Goal: Information Seeking & Learning: Learn about a topic

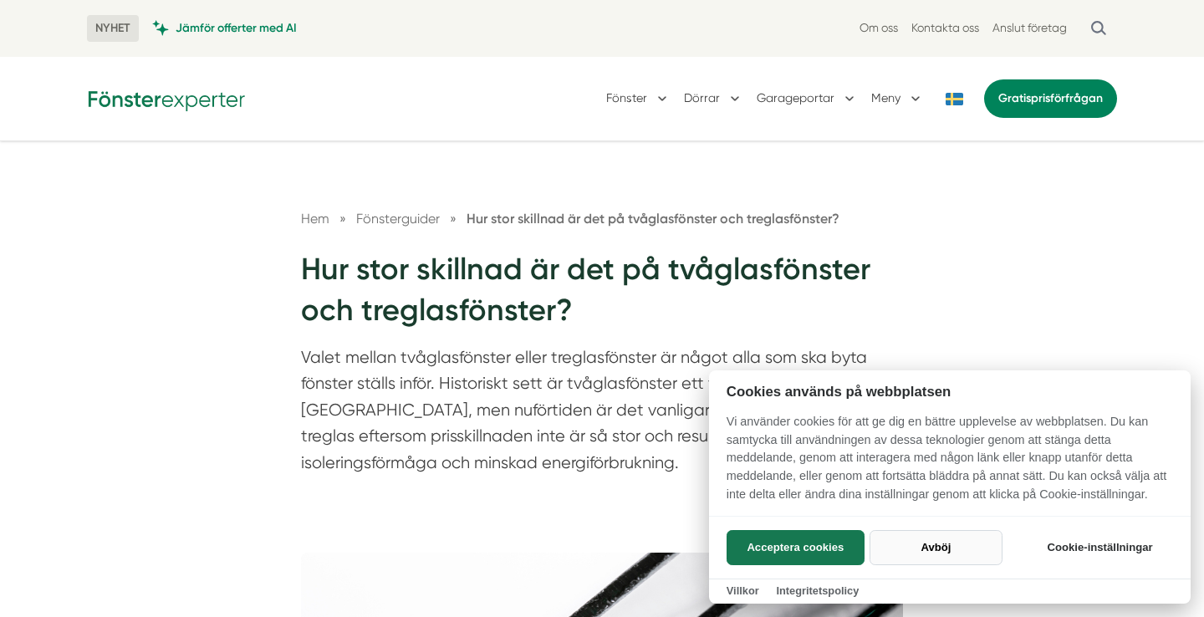
click at [944, 551] on button "Avböj" at bounding box center [936, 547] width 133 height 35
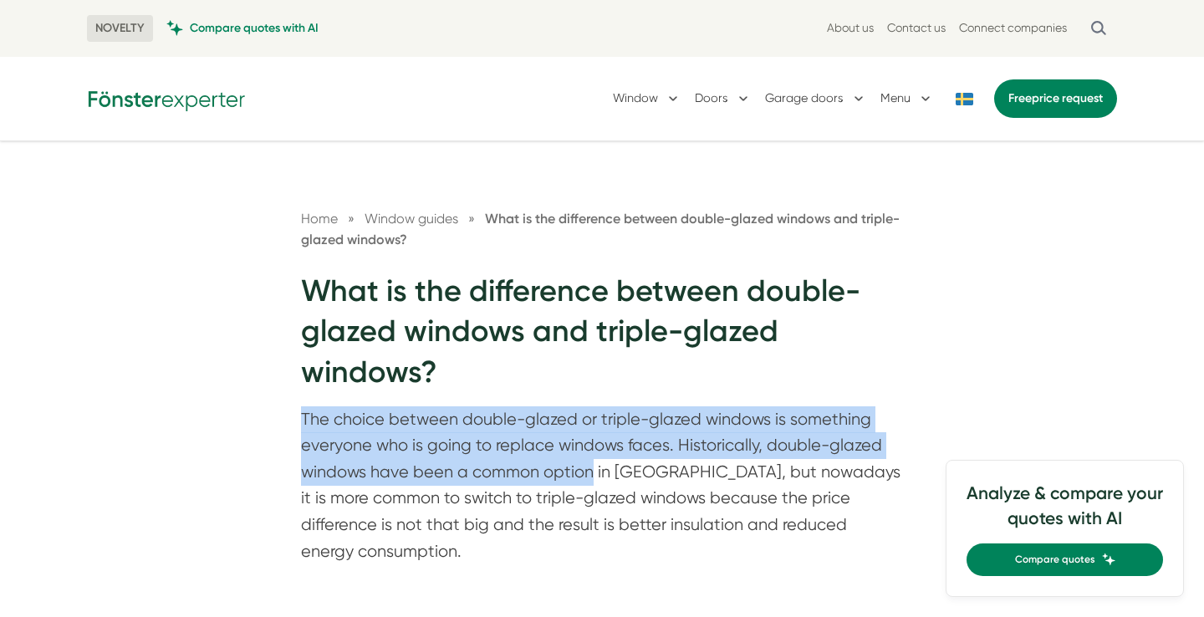
drag, startPoint x: 514, startPoint y: 400, endPoint x: 621, endPoint y: 488, distance: 138.5
click at [620, 486] on div "Home » Window guides » What is the difference between double-glazed windows and…" at bounding box center [602, 390] width 642 height 365
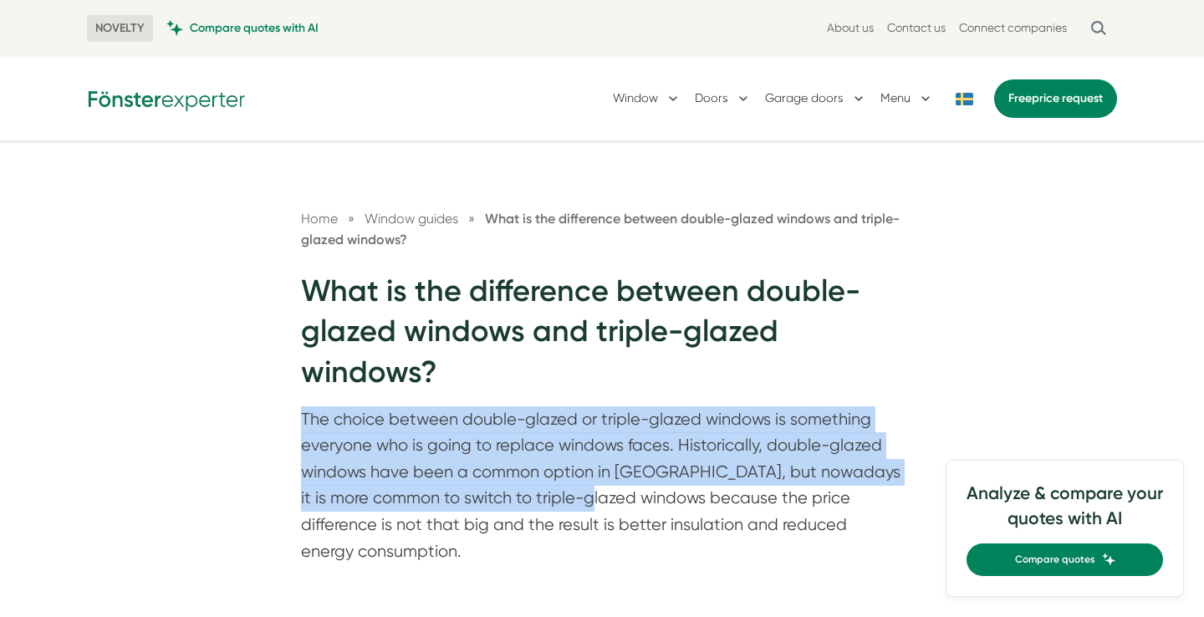
click at [621, 488] on p "The choice between double-glazed or triple-glazed windows is something everyone…" at bounding box center [602, 489] width 602 height 166
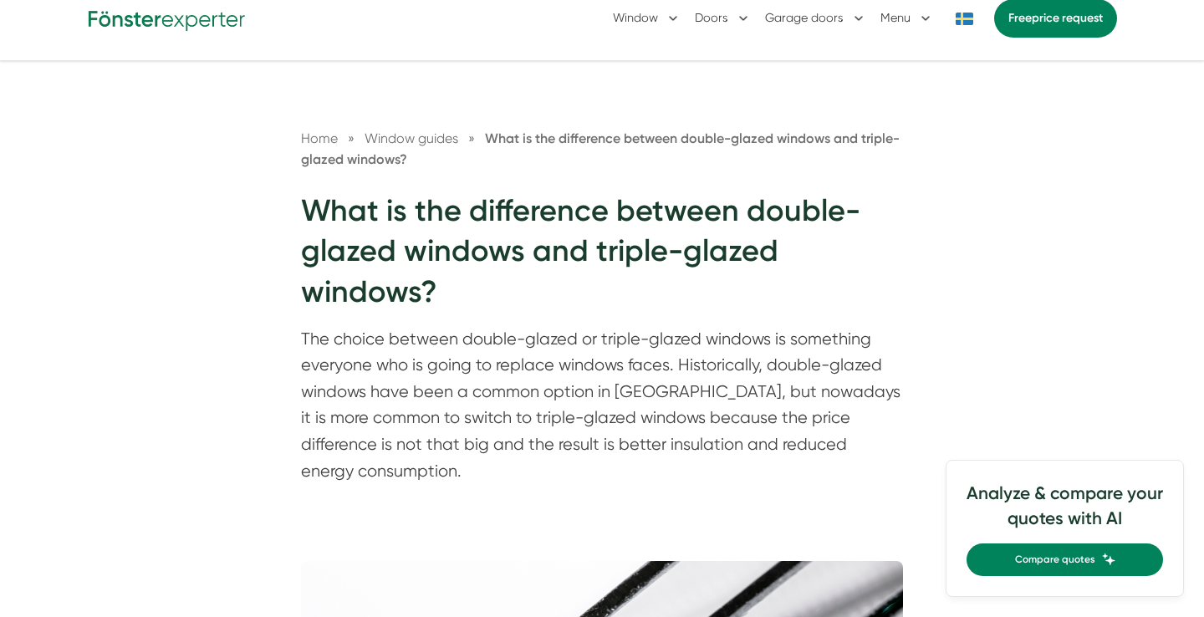
scroll to position [84, 0]
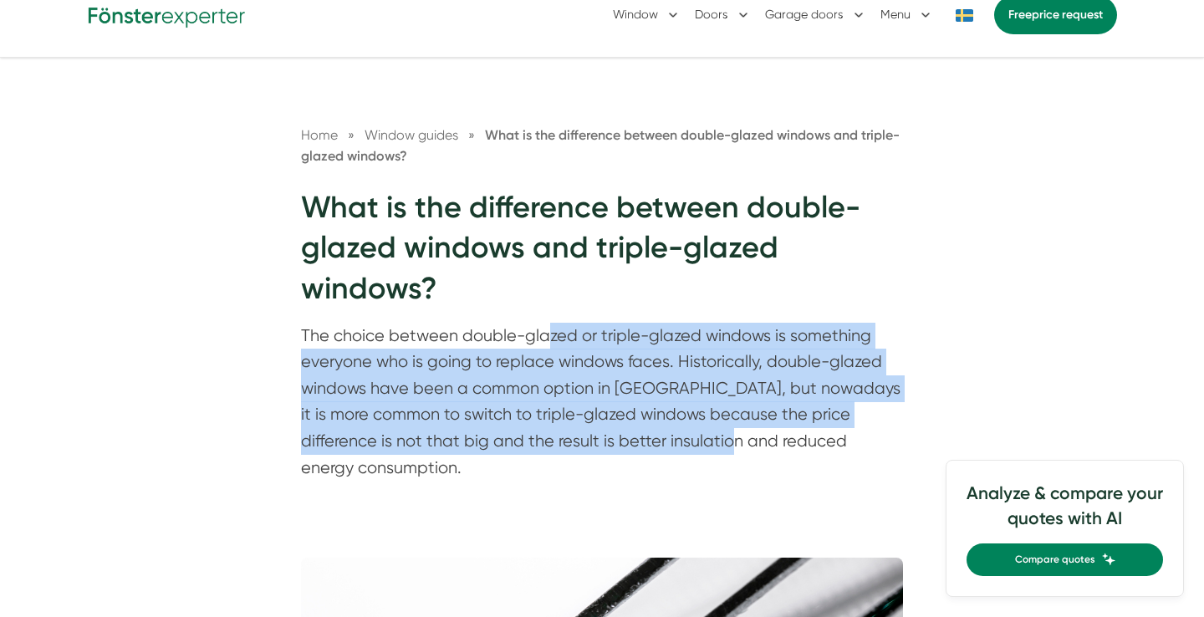
drag, startPoint x: 544, startPoint y: 336, endPoint x: 699, endPoint y: 435, distance: 183.5
click at [699, 435] on font "The choice between double-glazed or triple-glazed windows is something everyone…" at bounding box center [601, 401] width 600 height 151
drag, startPoint x: 549, startPoint y: 345, endPoint x: 697, endPoint y: 436, distance: 173.9
click at [697, 436] on font "The choice between double-glazed or triple-glazed windows is something everyone…" at bounding box center [601, 401] width 600 height 151
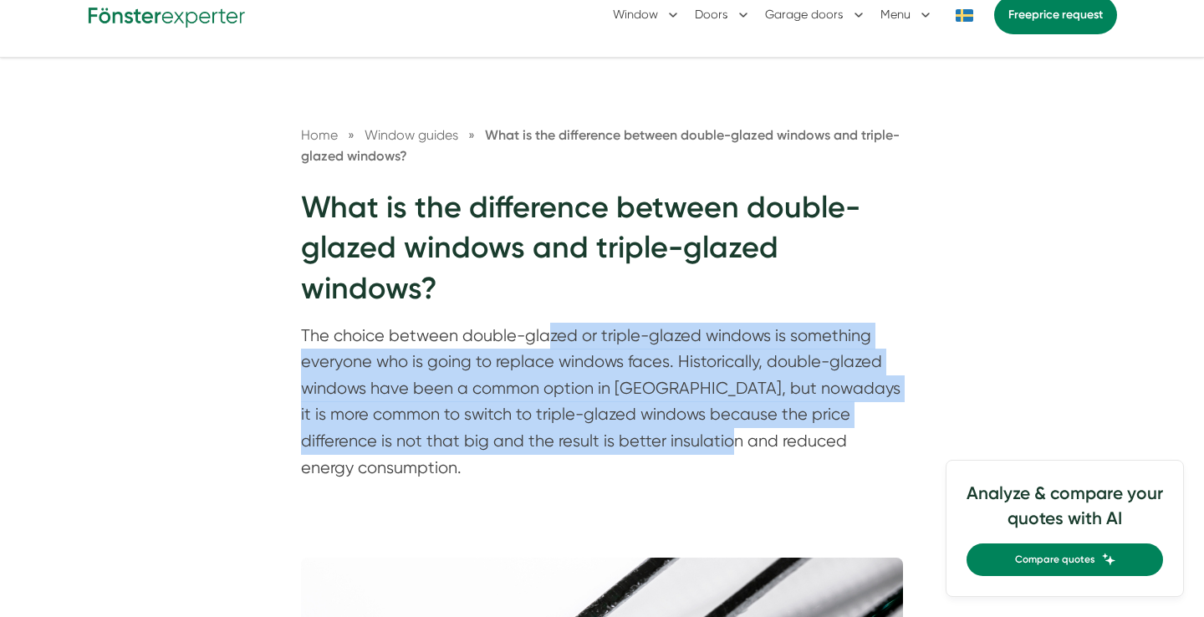
click at [697, 436] on font "The choice between double-glazed or triple-glazed windows is something everyone…" at bounding box center [601, 401] width 600 height 151
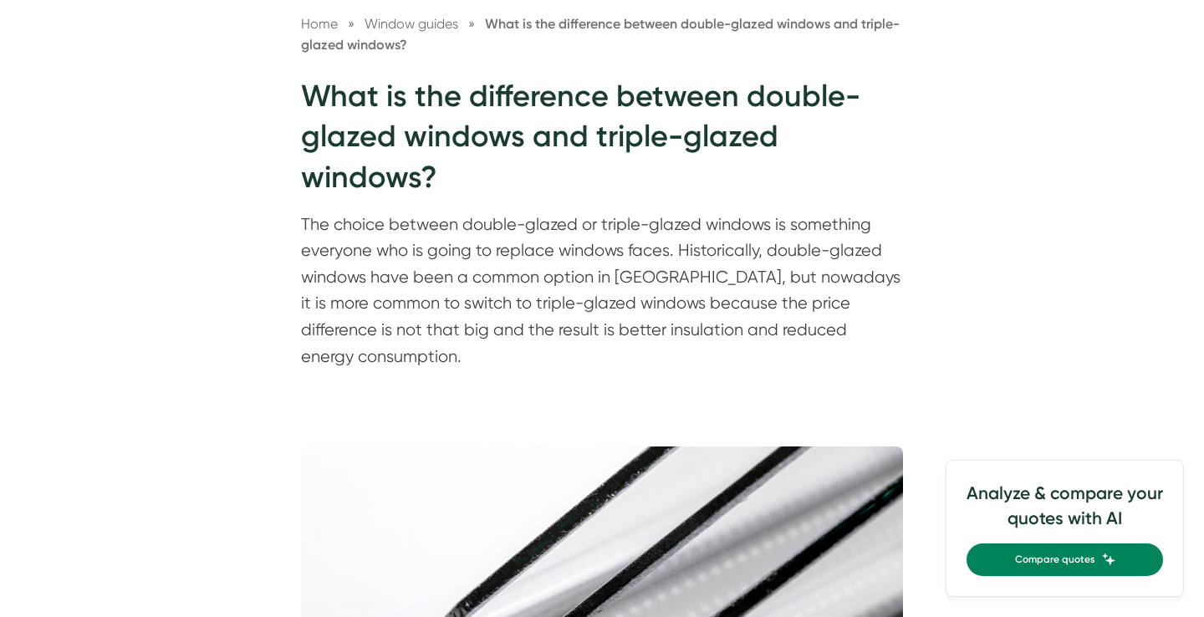
scroll to position [206, 0]
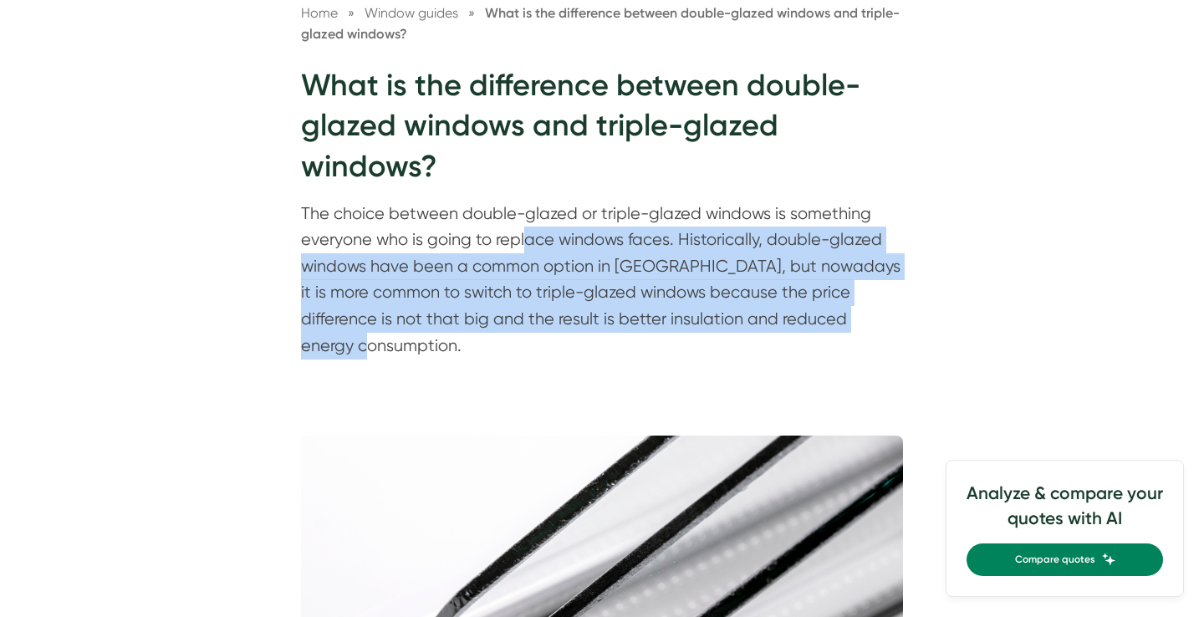
drag, startPoint x: 525, startPoint y: 239, endPoint x: 687, endPoint y: 355, distance: 198.4
click at [687, 355] on div "Home » Window guides » What is the difference between double-glazed windows and…" at bounding box center [602, 176] width 1204 height 480
drag, startPoint x: 679, startPoint y: 350, endPoint x: 562, endPoint y: 246, distance: 156.4
click at [562, 246] on div "Home » Window guides » What is the difference between double-glazed windows and…" at bounding box center [602, 176] width 1204 height 480
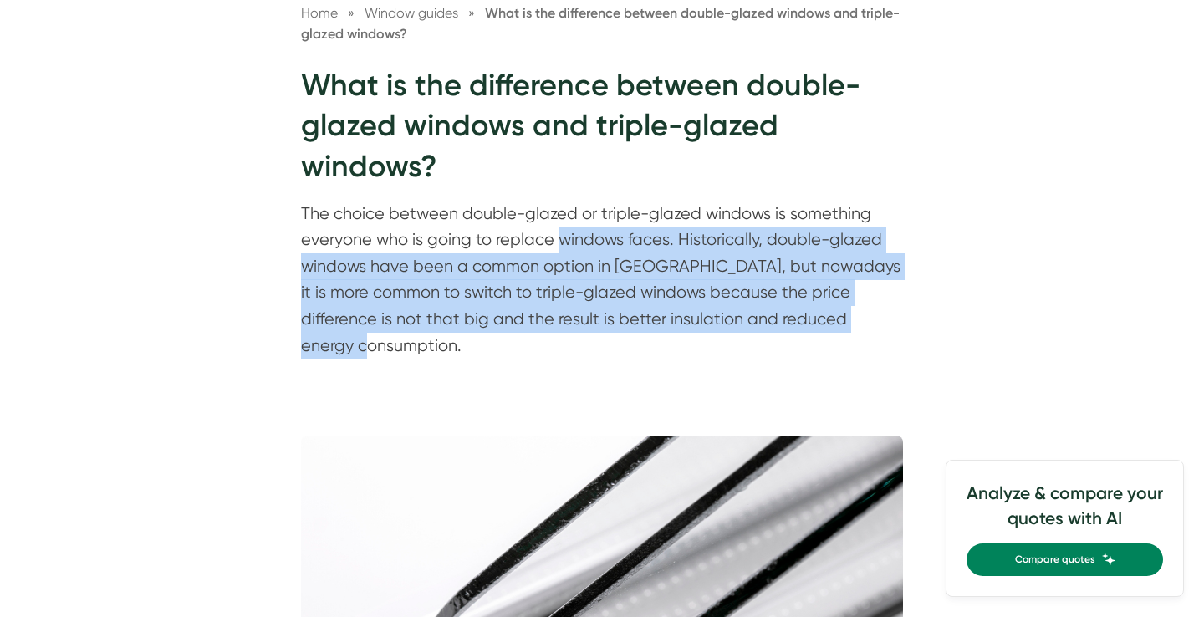
click at [562, 246] on font "The choice between double-glazed or triple-glazed windows is something everyone…" at bounding box center [601, 279] width 600 height 151
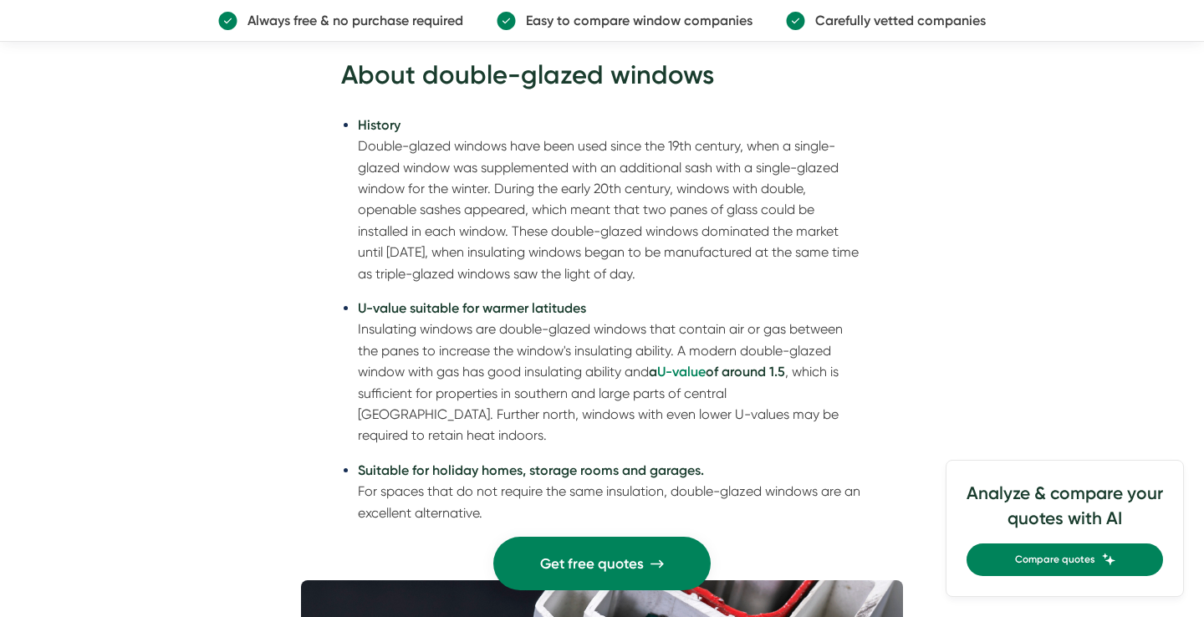
scroll to position [3275, 0]
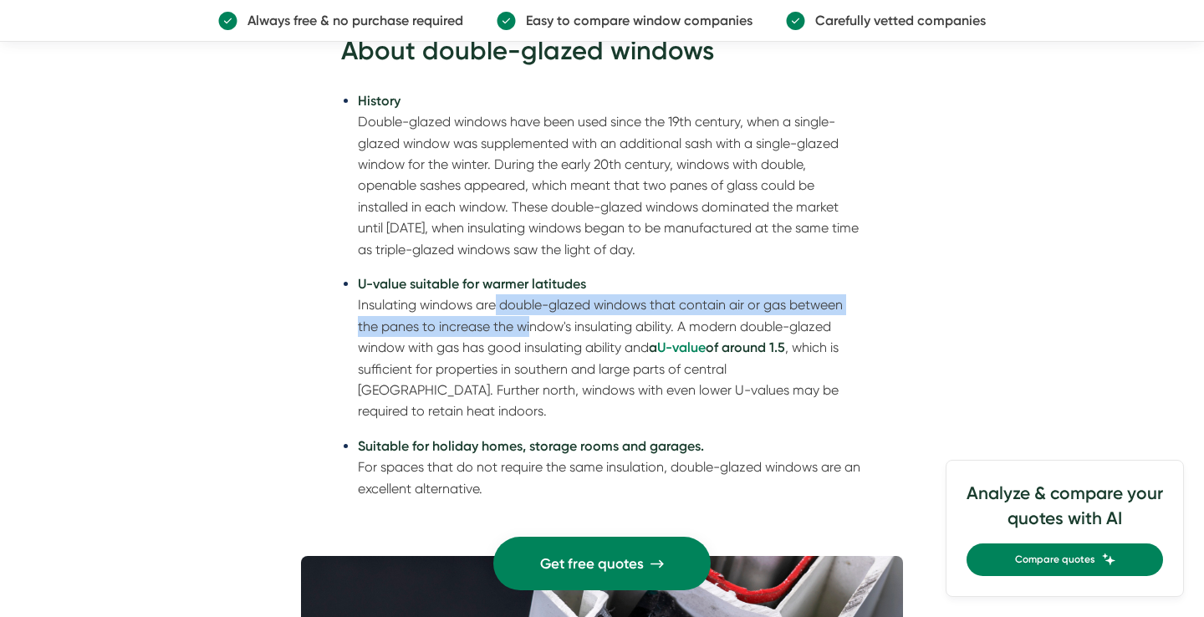
drag, startPoint x: 488, startPoint y: 282, endPoint x: 545, endPoint y: 322, distance: 69.6
click at [542, 320] on font "Insulating windows are double-glazed windows that contain air or gas between th…" at bounding box center [600, 326] width 485 height 59
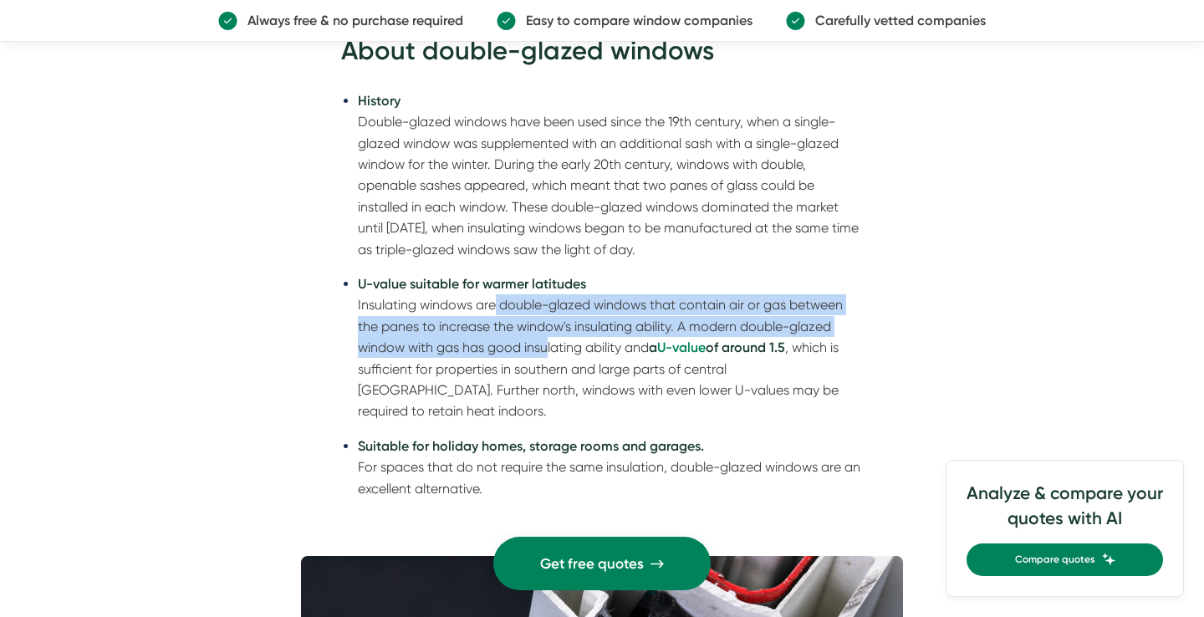
click at [545, 322] on font "Insulating windows are double-glazed windows that contain air or gas between th…" at bounding box center [600, 326] width 485 height 59
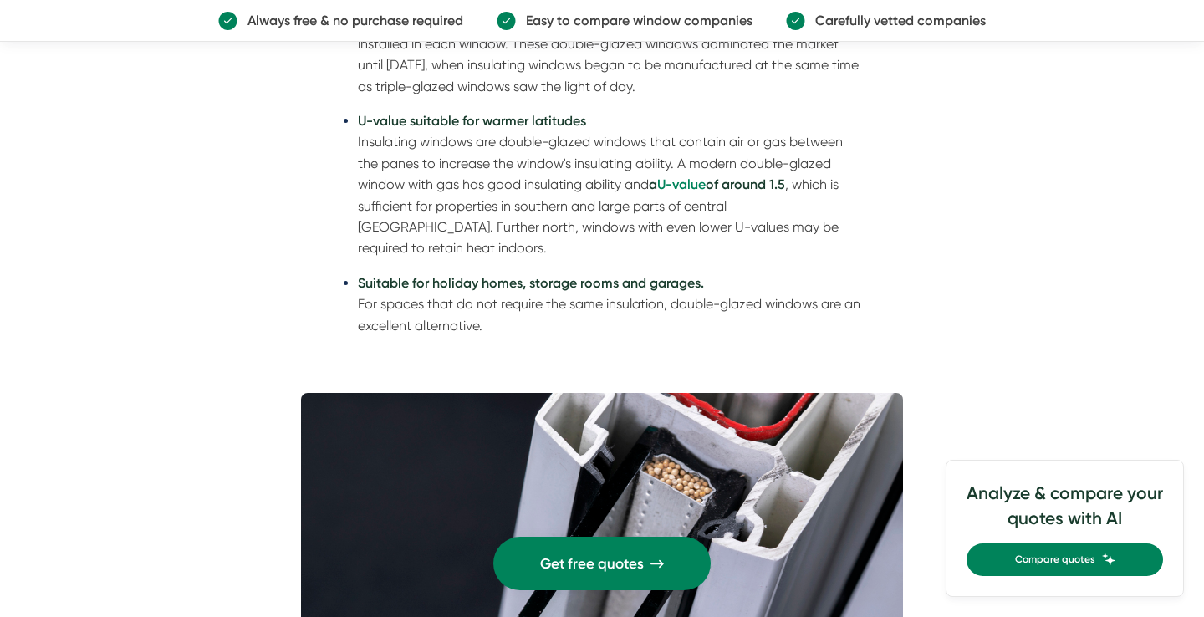
scroll to position [3456, 0]
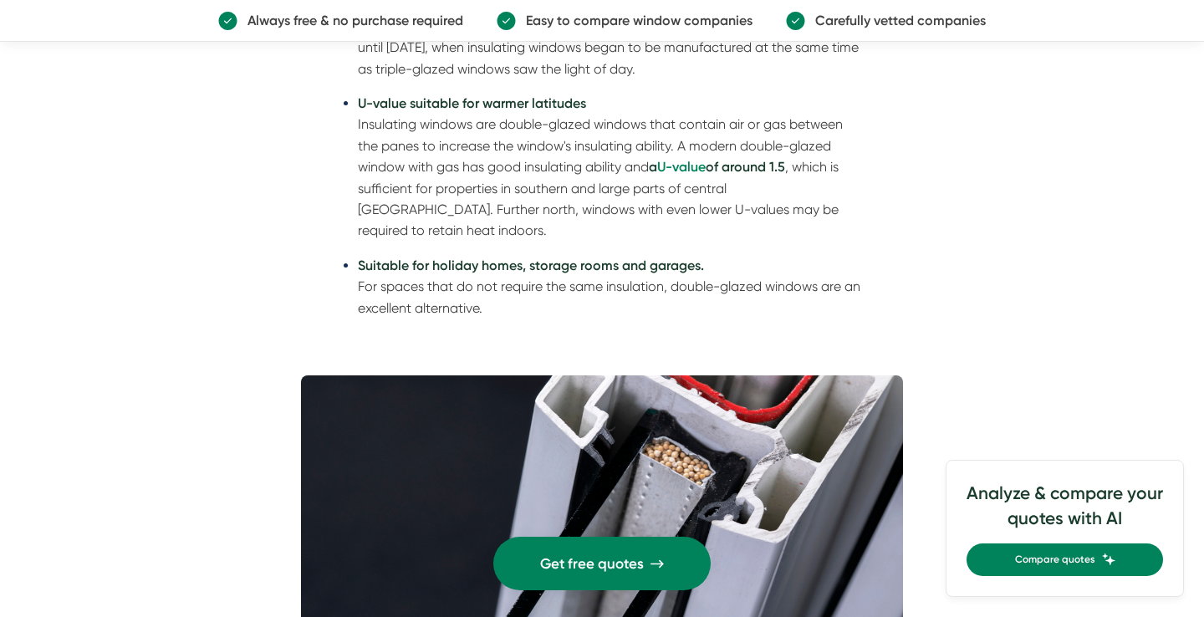
drag, startPoint x: 521, startPoint y: 292, endPoint x: 299, endPoint y: 256, distance: 224.5
click at [299, 256] on div "Editor at Window Experts Table of contents Double-glazed windows vs triple-glaz…" at bounding box center [602, 432] width 642 height 6493
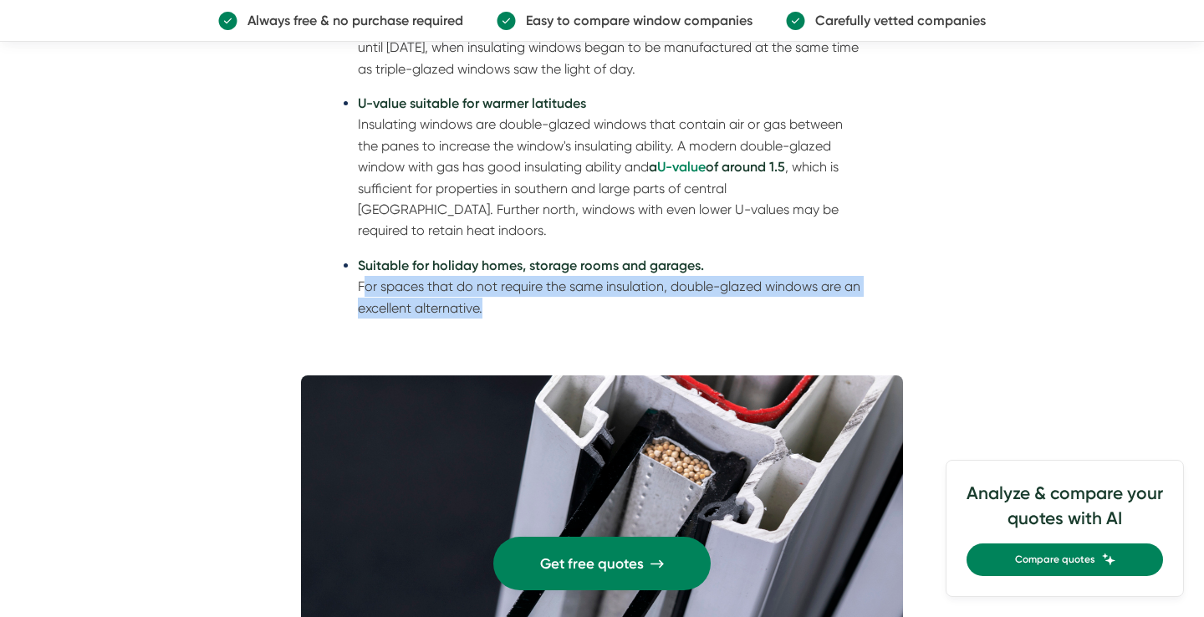
drag, startPoint x: 289, startPoint y: 249, endPoint x: 504, endPoint y: 280, distance: 217.2
click at [503, 280] on div "Editor at Window Experts Table of contents Double-glazed windows vs triple-glaz…" at bounding box center [602, 432] width 642 height 6493
click at [504, 280] on ul "History Double-glazed windows have been used since the 19th century, when a sin…" at bounding box center [602, 119] width 522 height 440
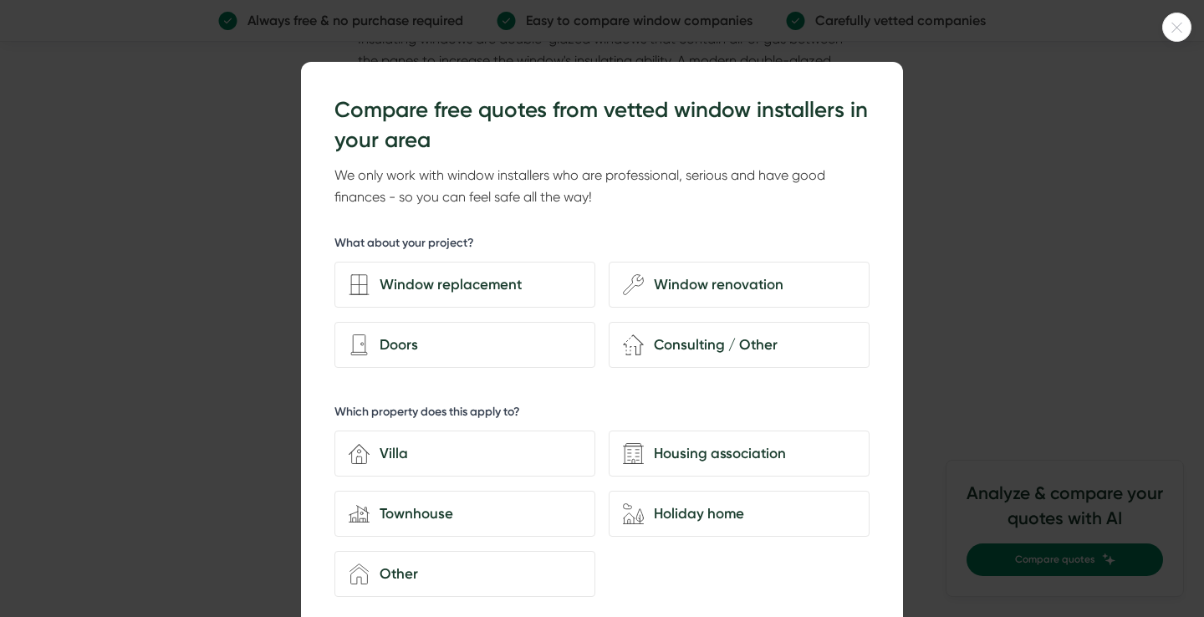
scroll to position [3815, 0]
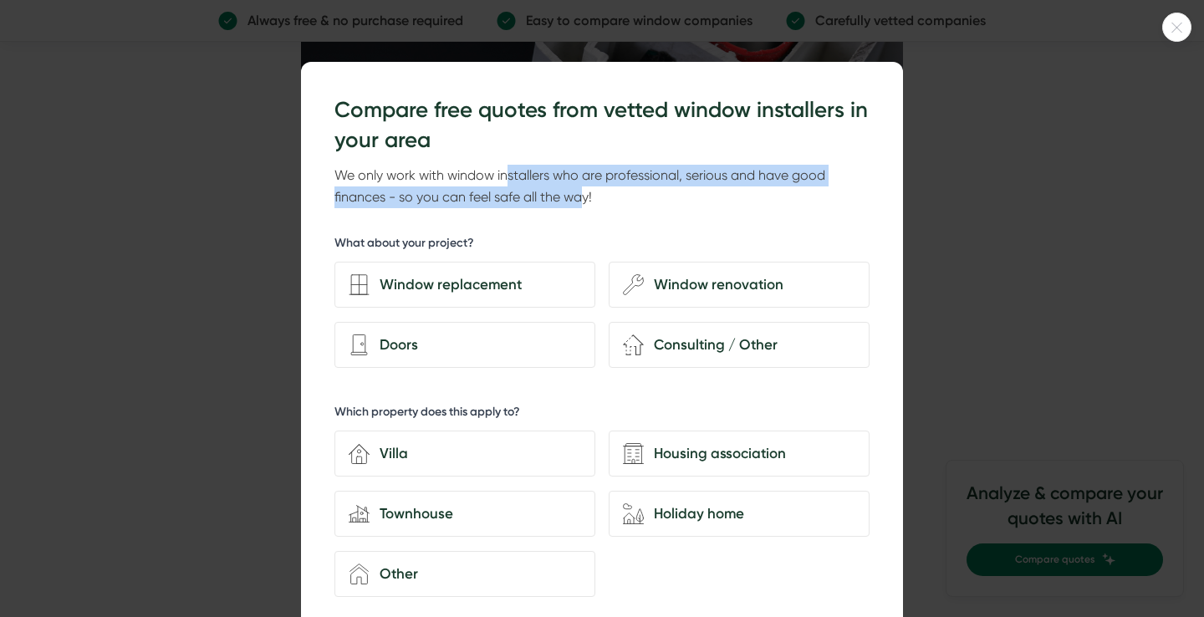
drag, startPoint x: 509, startPoint y: 172, endPoint x: 588, endPoint y: 204, distance: 85.6
click at [587, 204] on font "We only work with window installers who are professional, serious and have good…" at bounding box center [580, 186] width 491 height 38
click at [588, 204] on font "We only work with window installers who are professional, serious and have good…" at bounding box center [580, 186] width 491 height 38
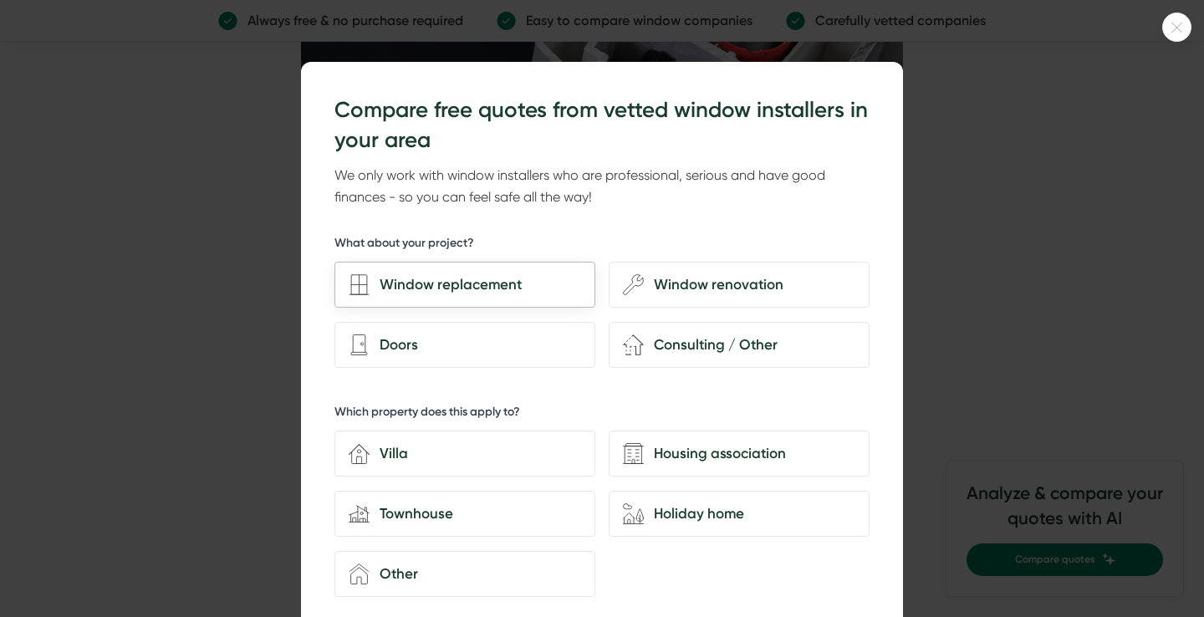
click at [478, 276] on div "Window replacement" at bounding box center [476, 285] width 212 height 23
click at [0, 0] on input "Window replacement" at bounding box center [0, 0] width 0 height 0
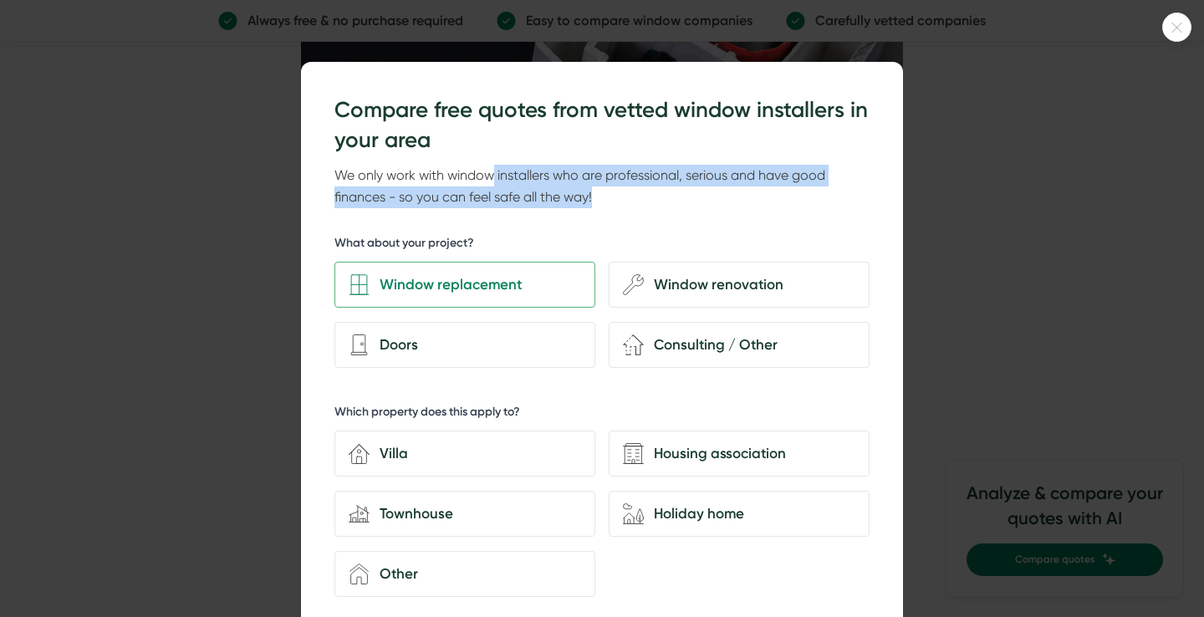
drag, startPoint x: 496, startPoint y: 173, endPoint x: 623, endPoint y: 209, distance: 132.1
click at [623, 209] on div "Compare free quotes from vetted window installers in your area We only work wit…" at bounding box center [602, 469] width 535 height 749
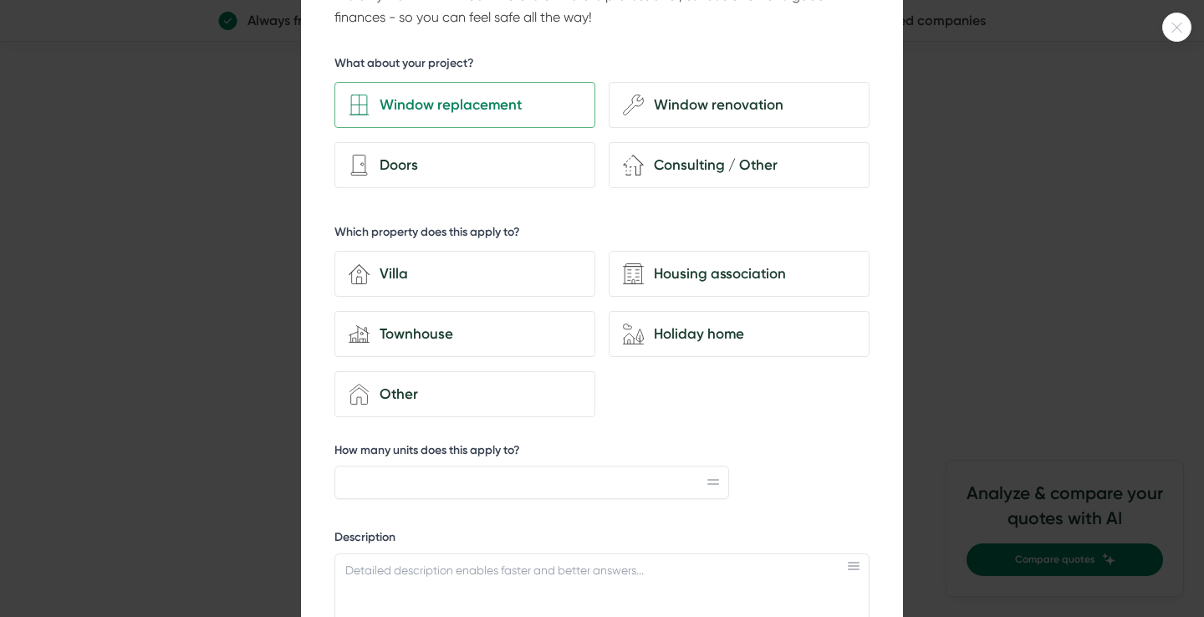
scroll to position [181, 0]
click at [746, 332] on div "Holiday home" at bounding box center [750, 333] width 212 height 23
click at [0, 0] on input "house-nature Holiday home" at bounding box center [0, 0] width 0 height 0
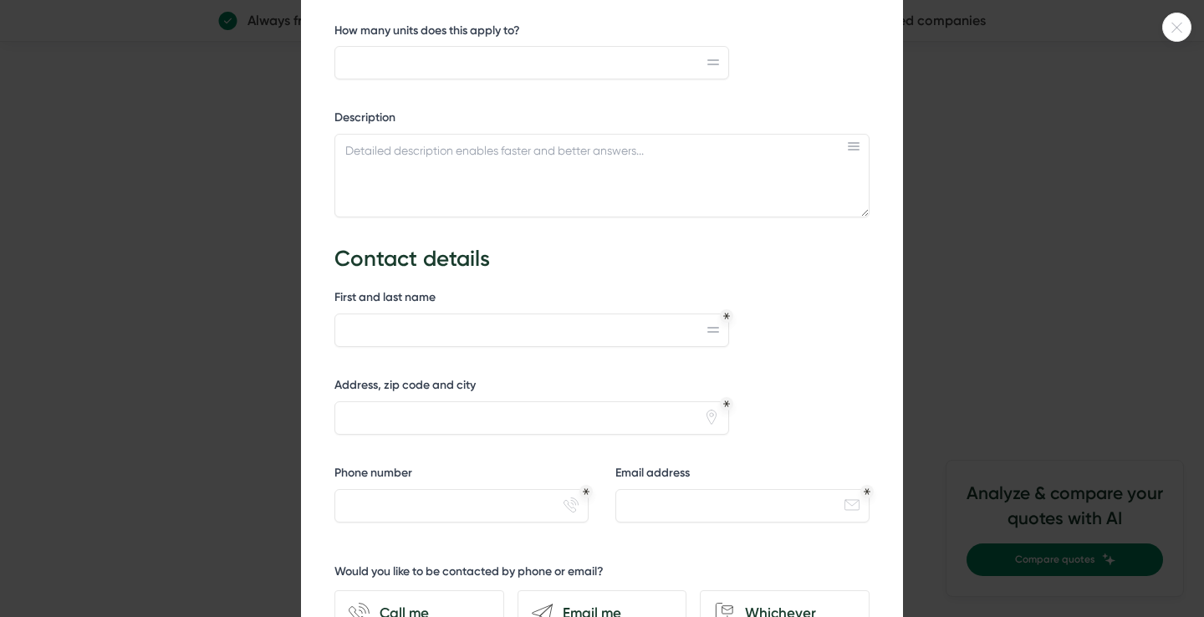
scroll to position [605, 0]
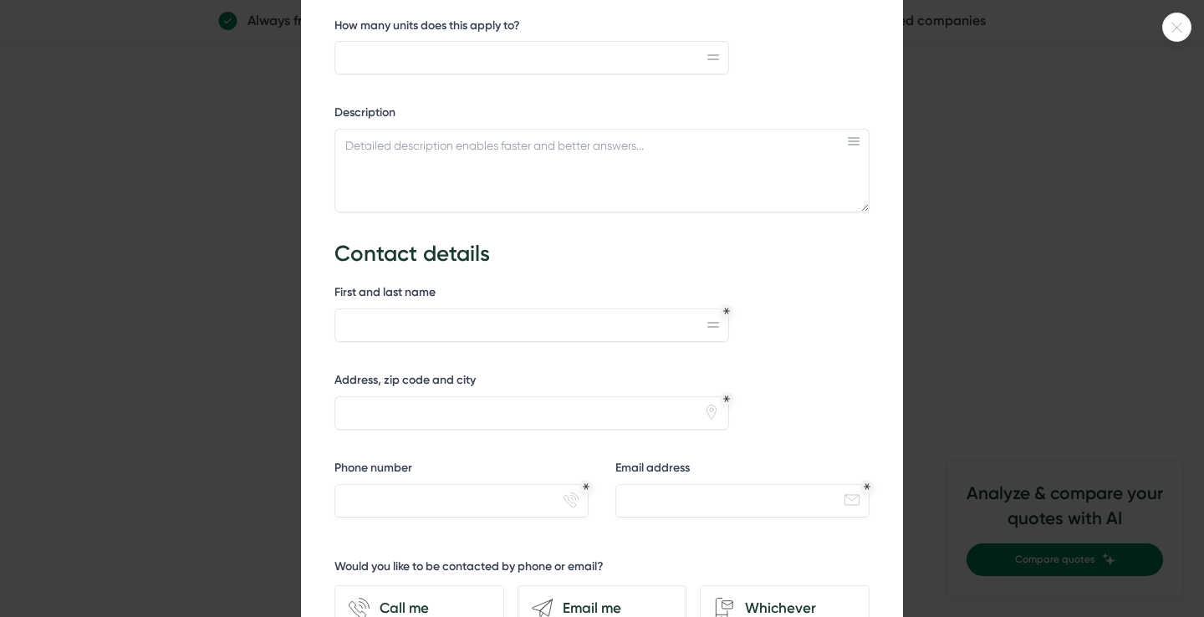
click at [1035, 214] on div at bounding box center [602, 308] width 1204 height 617
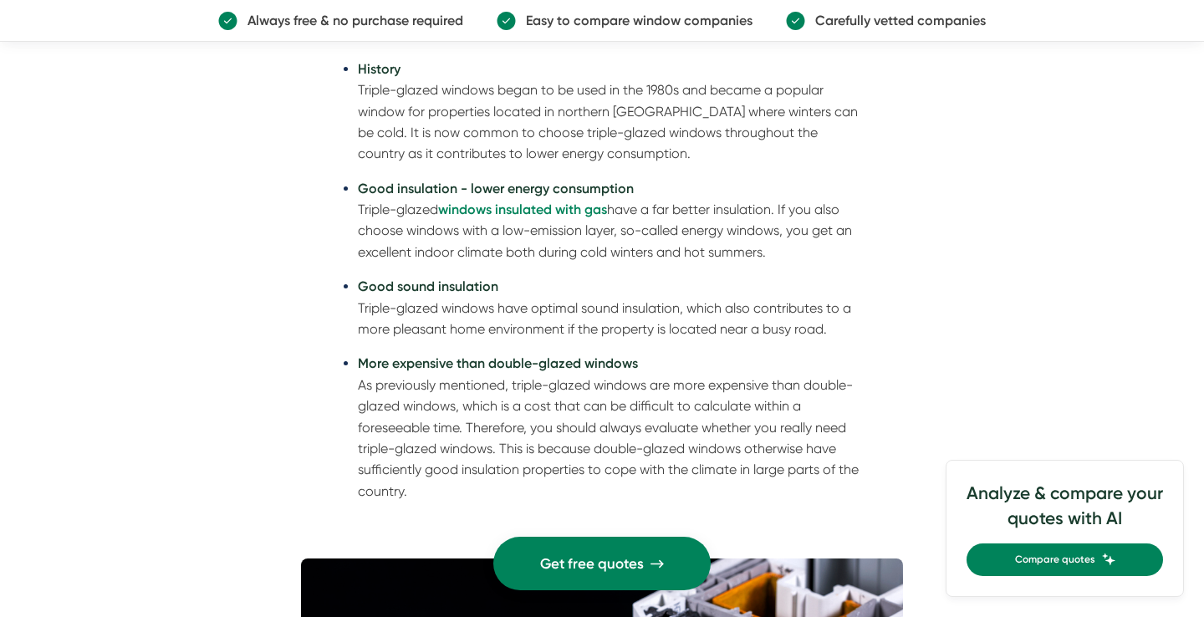
scroll to position [4368, 0]
